Goal: Information Seeking & Learning: Learn about a topic

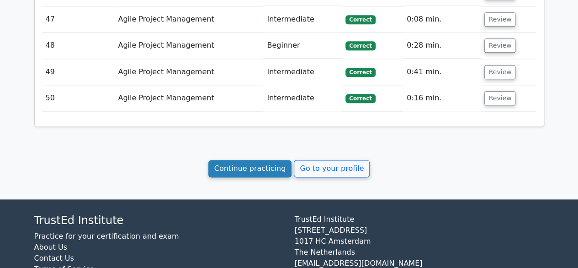
click at [235, 160] on link "Continue practicing" at bounding box center [251, 168] width 84 height 17
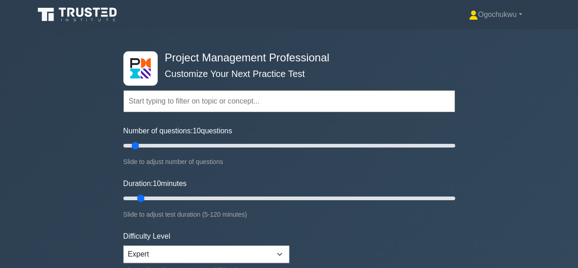
click at [196, 99] on input "text" at bounding box center [289, 101] width 332 height 22
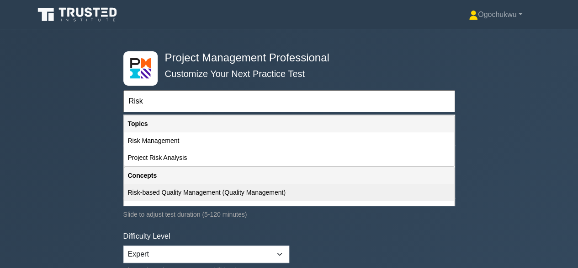
click at [250, 191] on div "Risk-based Quality Management (Quality Management)" at bounding box center [289, 192] width 330 height 17
type input "Risk-based Quality Management (Quality Management)"
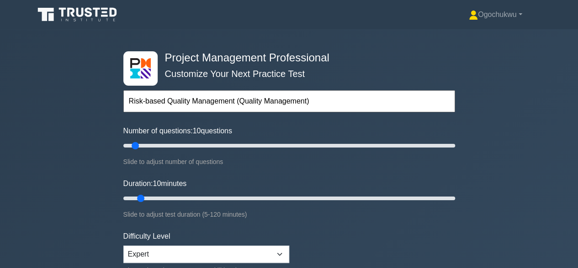
click at [250, 191] on div "Duration: 10 minutes Slide to adjust test duration (5-120 minutes)" at bounding box center [289, 199] width 332 height 42
click at [241, 95] on input "text" at bounding box center [289, 101] width 332 height 22
click at [228, 100] on input "text" at bounding box center [289, 101] width 332 height 22
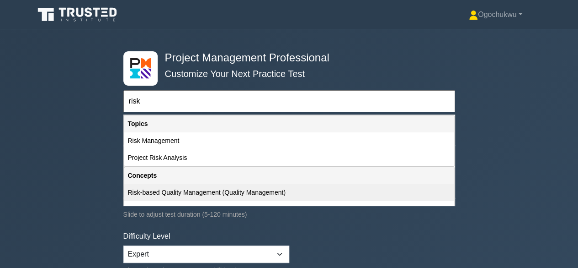
click at [166, 191] on div "Risk-based Quality Management (Quality Management)" at bounding box center [289, 192] width 330 height 17
type input "Risk-based Quality Management (Quality Management)"
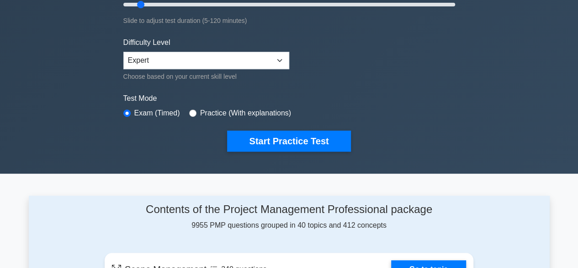
scroll to position [202, 0]
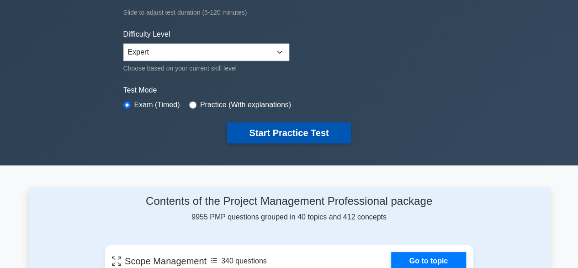
click at [298, 128] on button "Start Practice Test" at bounding box center [288, 132] width 123 height 21
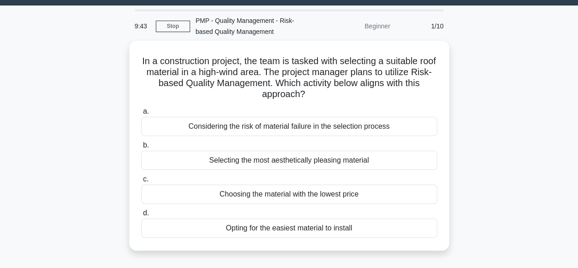
scroll to position [24, 0]
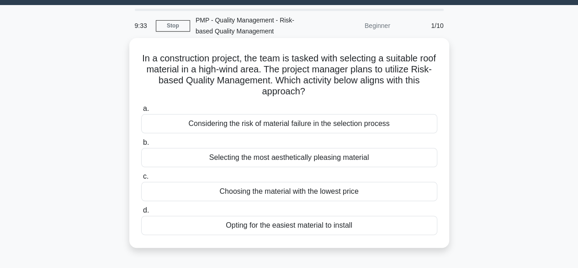
click at [362, 123] on div "Considering the risk of material failure in the selection process" at bounding box center [289, 123] width 296 height 19
click at [141, 112] on input "a. Considering the risk of material failure in the selection process" at bounding box center [141, 109] width 0 height 6
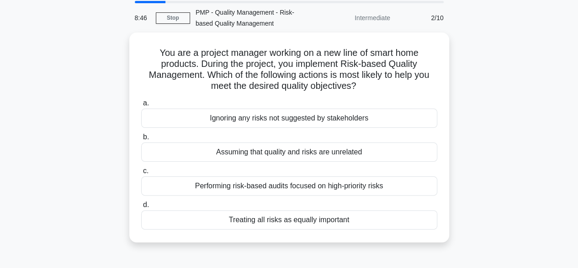
scroll to position [36, 0]
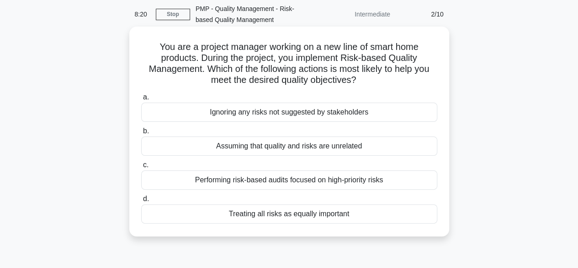
click at [358, 183] on div "Performing risk-based audits focused on high-priority risks" at bounding box center [289, 179] width 296 height 19
click at [141, 168] on input "c. Performing risk-based audits focused on high-priority risks" at bounding box center [141, 165] width 0 height 6
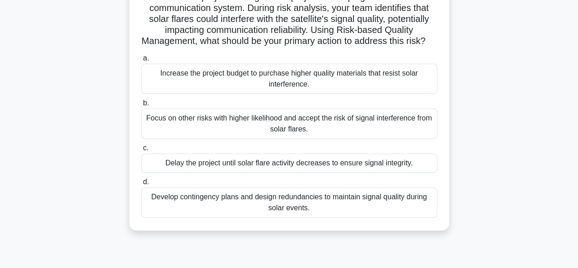
scroll to position [89, 0]
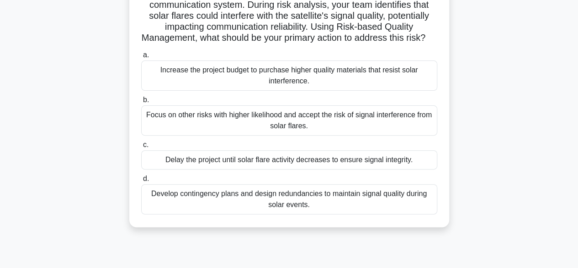
click at [364, 207] on div "Develop contingency plans and design redundancies to maintain signal quality du…" at bounding box center [289, 199] width 296 height 30
click at [141, 182] on input "d. Develop contingency plans and design redundancies to maintain signal quality…" at bounding box center [141, 179] width 0 height 6
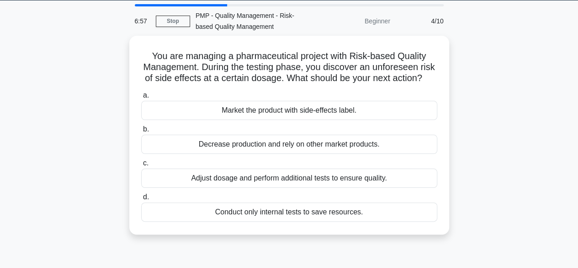
scroll to position [32, 0]
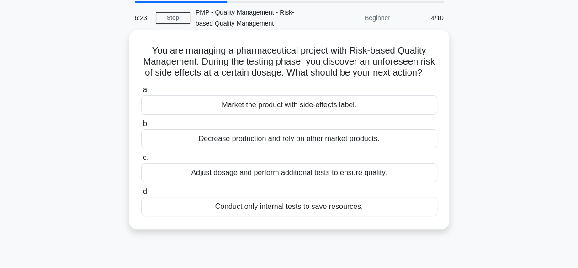
click at [315, 181] on div "Adjust dosage and perform additional tests to ensure quality." at bounding box center [289, 172] width 296 height 19
click at [141, 161] on input "c. Adjust dosage and perform additional tests to ensure quality." at bounding box center [141, 158] width 0 height 6
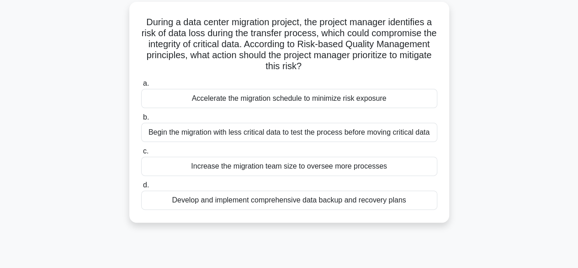
scroll to position [64, 0]
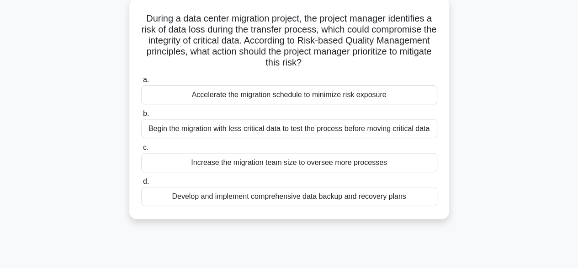
click at [324, 197] on div "Develop and implement comprehensive data backup and recovery plans" at bounding box center [289, 196] width 296 height 19
click at [141, 184] on input "d. Develop and implement comprehensive data backup and recovery plans" at bounding box center [141, 181] width 0 height 6
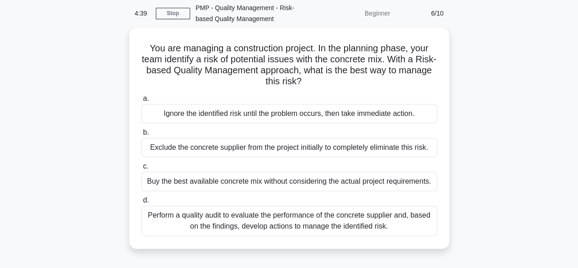
scroll to position [37, 0]
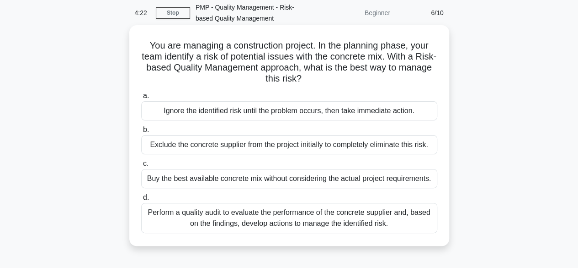
click at [370, 211] on div "Perform a quality audit to evaluate the performance of the concrete supplier an…" at bounding box center [289, 218] width 296 height 30
click at [141, 200] on input "d. Perform a quality audit to evaluate the performance of the concrete supplier…" at bounding box center [141, 197] width 0 height 6
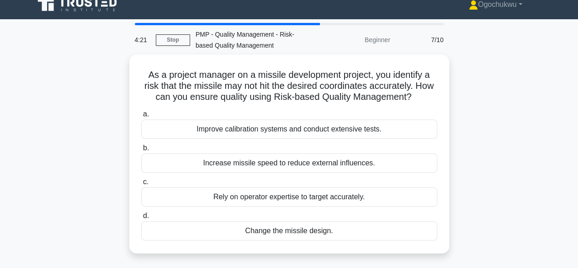
scroll to position [0, 0]
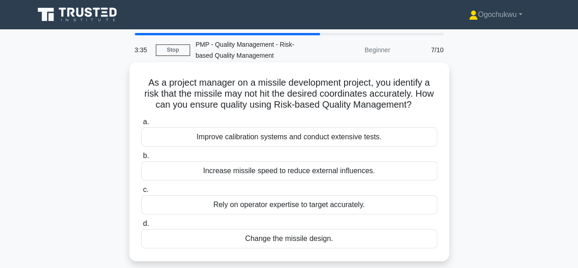
click at [294, 136] on div "Improve calibration systems and conduct extensive tests." at bounding box center [289, 136] width 296 height 19
click at [141, 125] on input "a. Improve calibration systems and conduct extensive tests." at bounding box center [141, 122] width 0 height 6
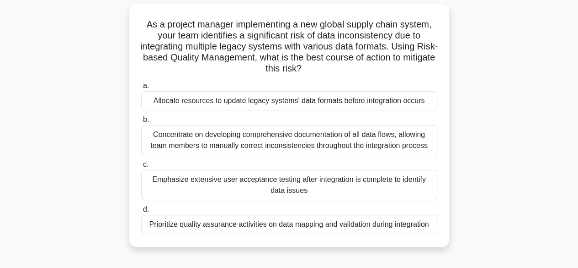
scroll to position [61, 0]
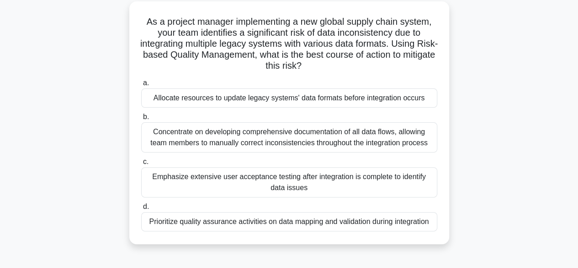
click at [375, 222] on div "Prioritize quality assurance activities on data mapping and validation during i…" at bounding box center [289, 221] width 296 height 19
click at [141, 209] on input "d. Prioritize quality assurance activities on data mapping and validation durin…" at bounding box center [141, 206] width 0 height 6
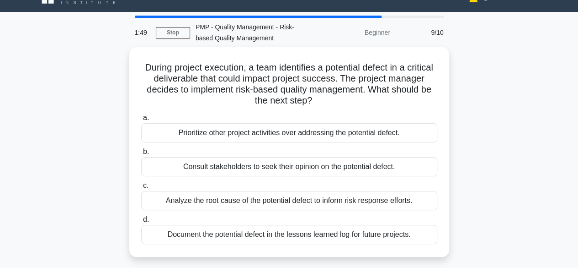
scroll to position [21, 0]
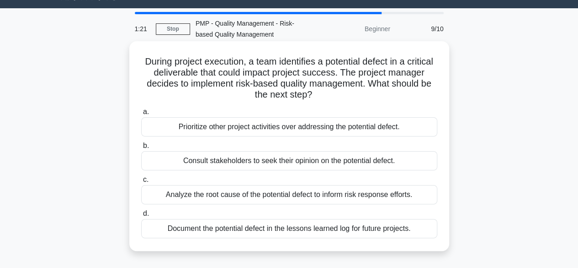
click at [252, 195] on div "Analyze the root cause of the potential defect to inform risk response efforts." at bounding box center [289, 194] width 296 height 19
click at [141, 182] on input "c. Analyze the root cause of the potential defect to inform risk response effor…" at bounding box center [141, 180] width 0 height 6
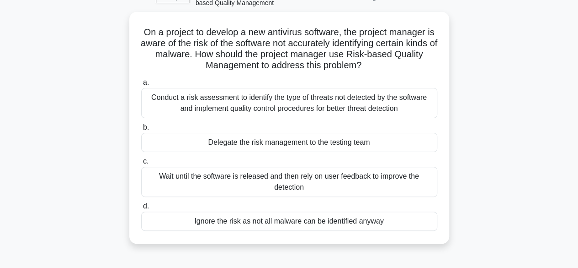
scroll to position [55, 0]
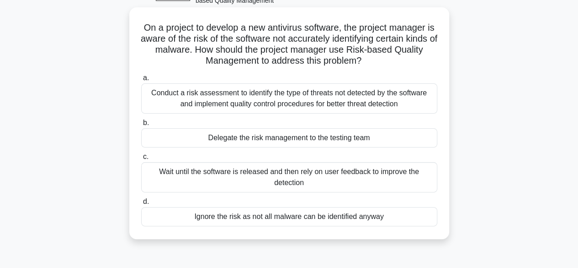
click at [230, 100] on div "Conduct a risk assessment to identify the type of threats not detected by the s…" at bounding box center [289, 98] width 296 height 30
click at [141, 81] on input "a. Conduct a risk assessment to identify the type of threats not detected by th…" at bounding box center [141, 78] width 0 height 6
